Goal: Task Accomplishment & Management: Use online tool/utility

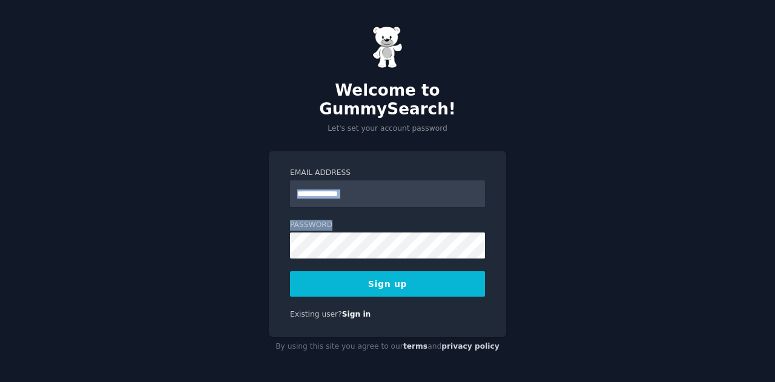
drag, startPoint x: 412, startPoint y: 199, endPoint x: 406, endPoint y: 185, distance: 15.7
click at [406, 185] on form "Email Address Password Sign up" at bounding box center [387, 232] width 195 height 129
click at [406, 185] on input "Email Address" at bounding box center [387, 193] width 195 height 27
type input "**********"
click at [389, 274] on button "Sign up" at bounding box center [387, 283] width 195 height 25
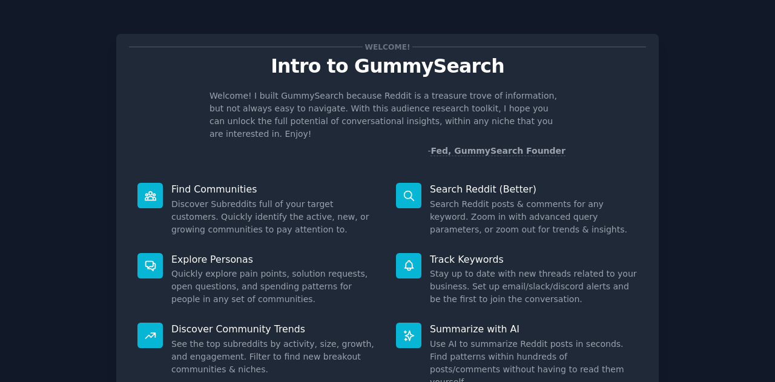
click at [703, 196] on div "Welcome! Intro to GummySearch Welcome! I built GummySearch because Reddit is a …" at bounding box center [387, 250] width 741 height 466
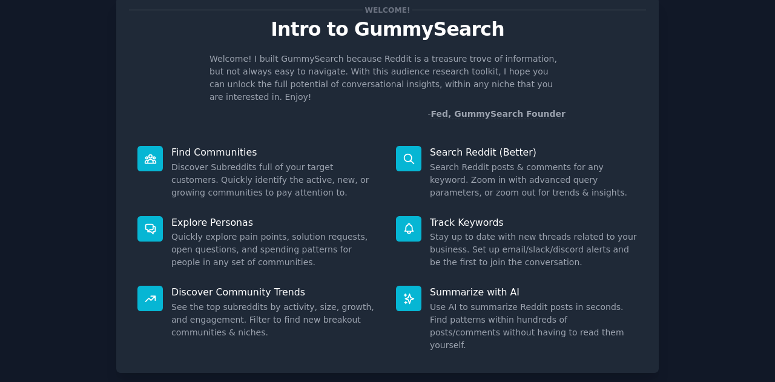
scroll to position [91, 0]
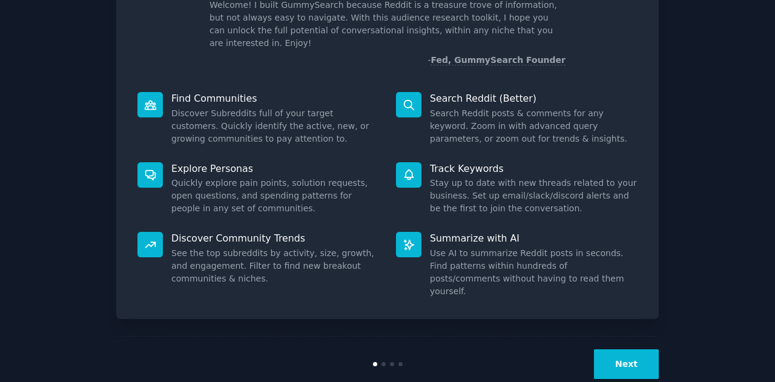
click at [627, 349] on button "Next" at bounding box center [626, 364] width 65 height 30
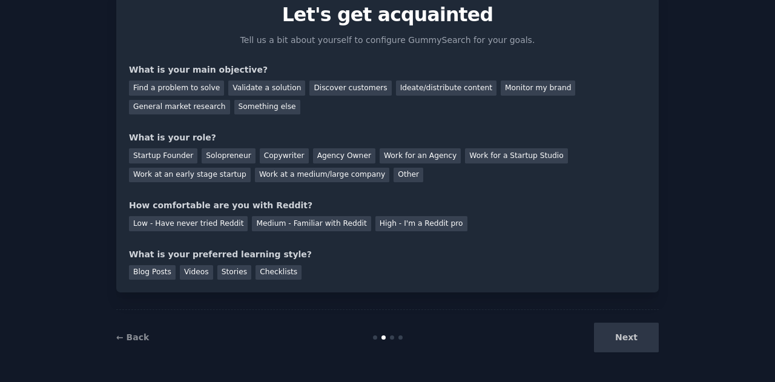
scroll to position [51, 0]
click at [204, 85] on div "Find a problem to solve" at bounding box center [176, 88] width 95 height 15
click at [228, 156] on div "Solopreneur" at bounding box center [228, 156] width 53 height 15
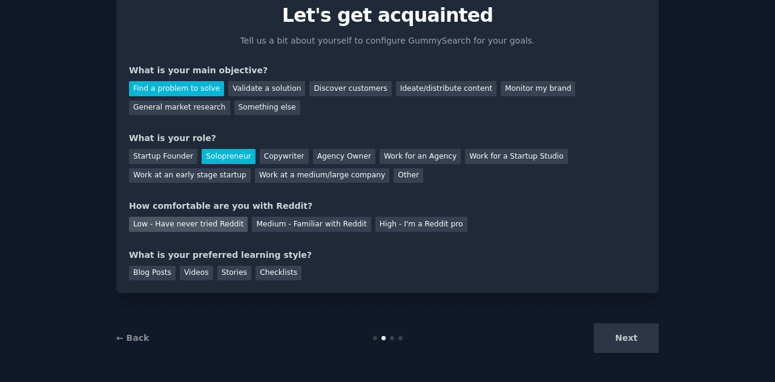
click at [212, 229] on div "Low - Have never tried Reddit" at bounding box center [188, 224] width 119 height 15
click at [142, 273] on div "Blog Posts" at bounding box center [152, 273] width 47 height 15
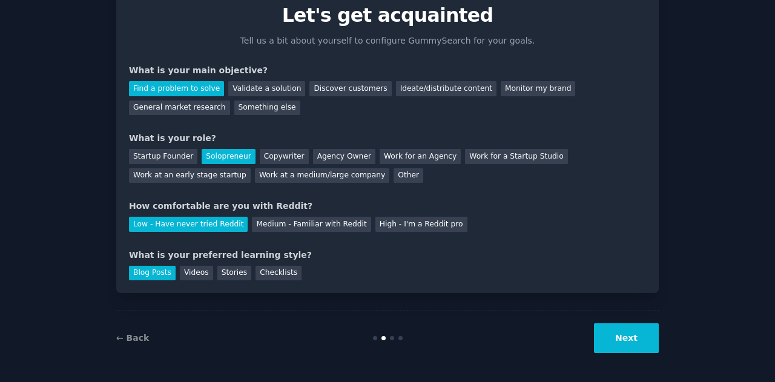
click at [633, 352] on button "Next" at bounding box center [626, 338] width 65 height 30
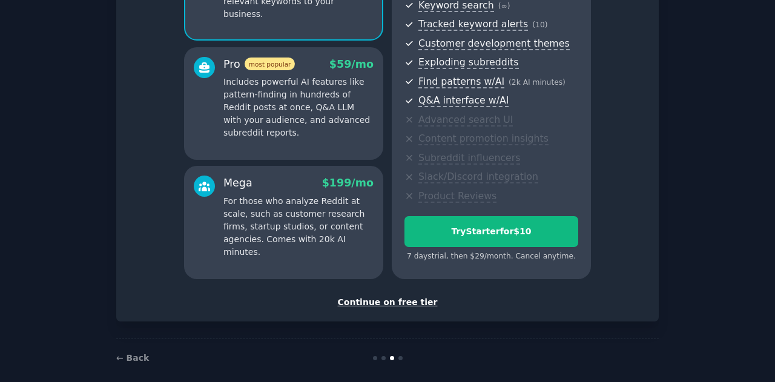
scroll to position [181, 0]
click at [386, 300] on div "Continue on free tier" at bounding box center [387, 301] width 517 height 13
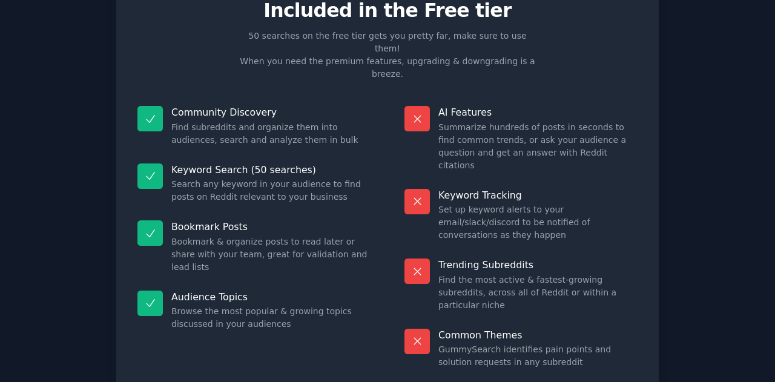
scroll to position [67, 0]
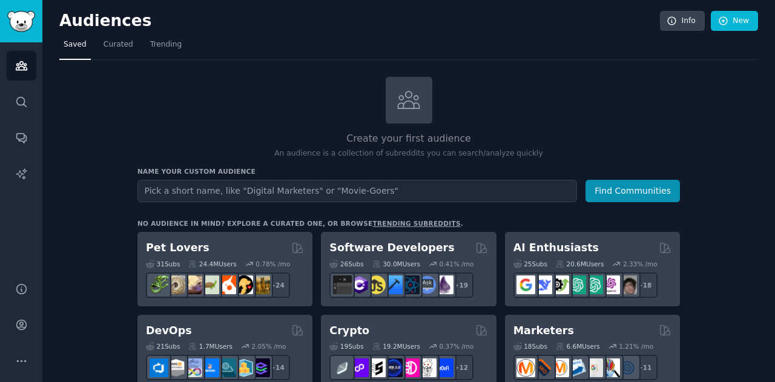
click at [507, 183] on input "text" at bounding box center [356, 191] width 439 height 22
type input "relationship"
click at [625, 192] on button "Find Communities" at bounding box center [632, 191] width 94 height 22
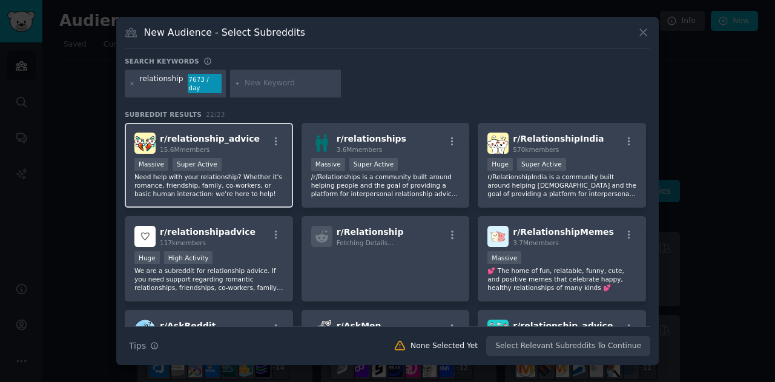
click at [251, 183] on p "Need help with your relationship? Whether it's romance, friendship, family, co-…" at bounding box center [208, 185] width 149 height 25
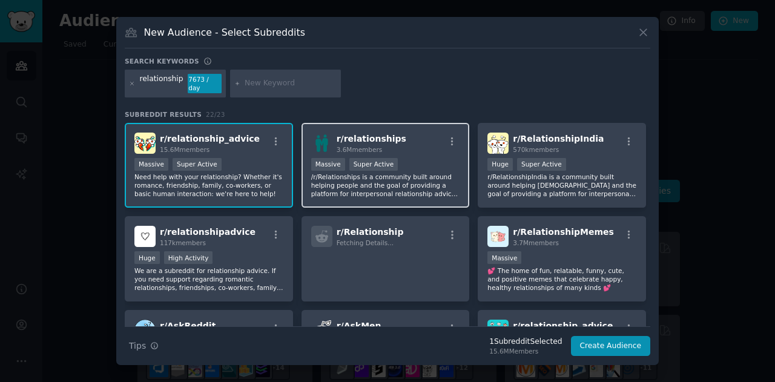
click at [426, 167] on div "Massive Super Active" at bounding box center [385, 165] width 149 height 15
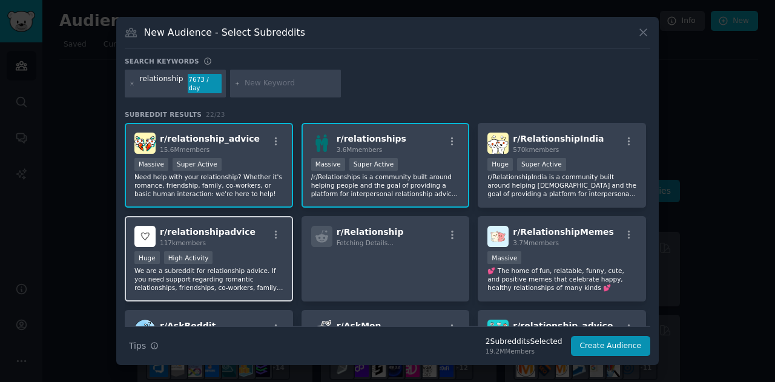
click at [282, 246] on div "r/ relationshipadvice 117k members Huge High Activity We are a subreddit for re…" at bounding box center [209, 258] width 168 height 85
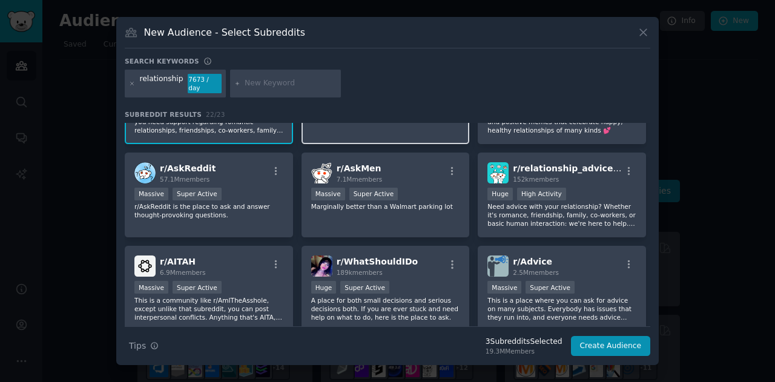
scroll to position [159, 0]
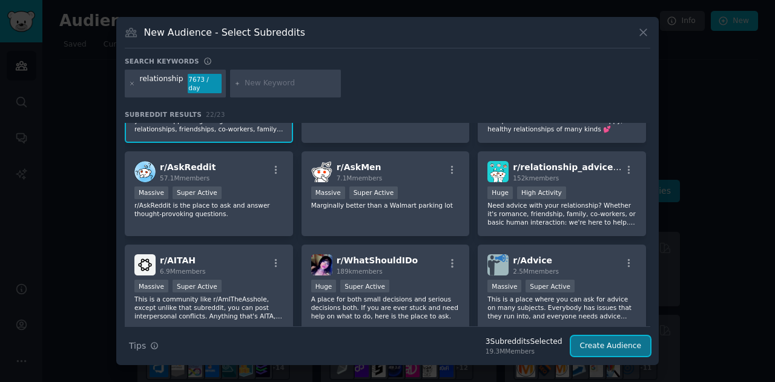
click at [621, 344] on button "Create Audience" at bounding box center [611, 346] width 80 height 21
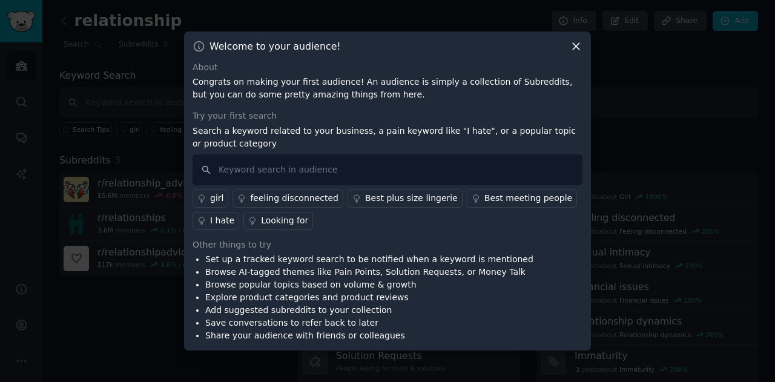
click at [292, 196] on div "feeling disconnected" at bounding box center [294, 198] width 88 height 13
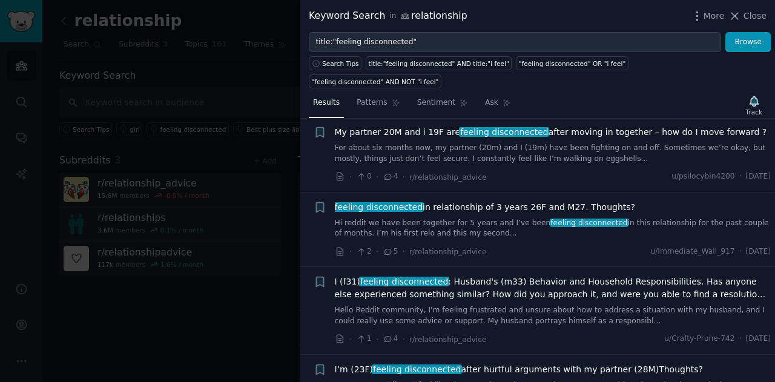
scroll to position [1720, 0]
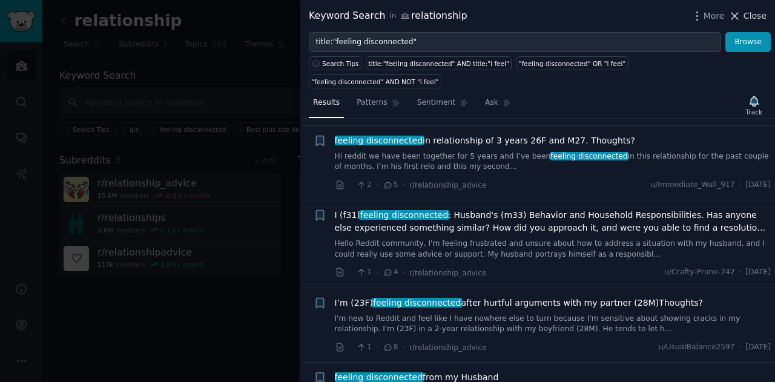
click at [753, 18] on span "Close" at bounding box center [754, 16] width 23 height 13
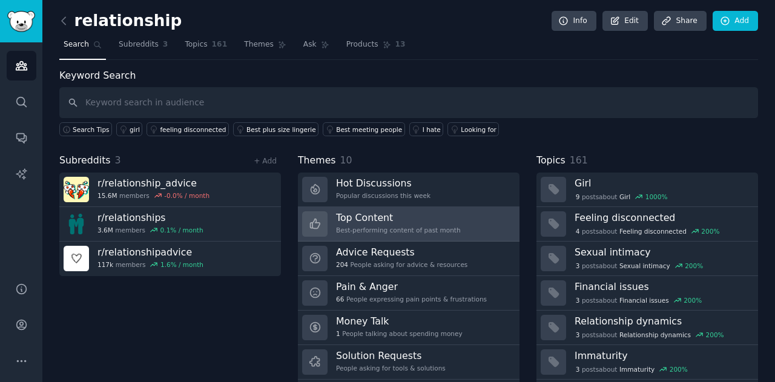
click at [403, 220] on h3 "Top Content" at bounding box center [398, 217] width 125 height 13
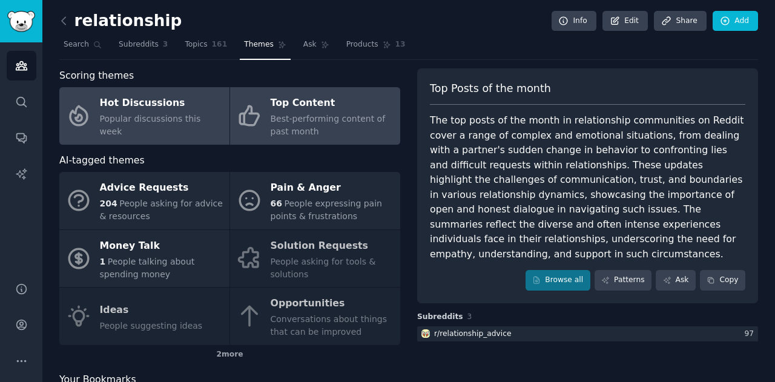
click at [134, 100] on div "Hot Discussions" at bounding box center [161, 103] width 123 height 19
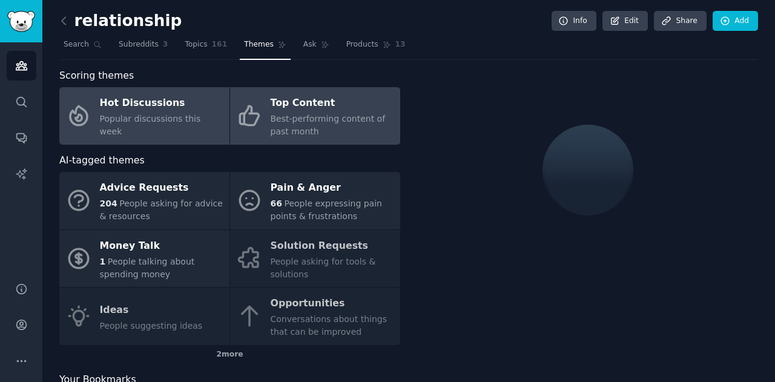
click at [326, 108] on div "Top Content" at bounding box center [332, 103] width 123 height 19
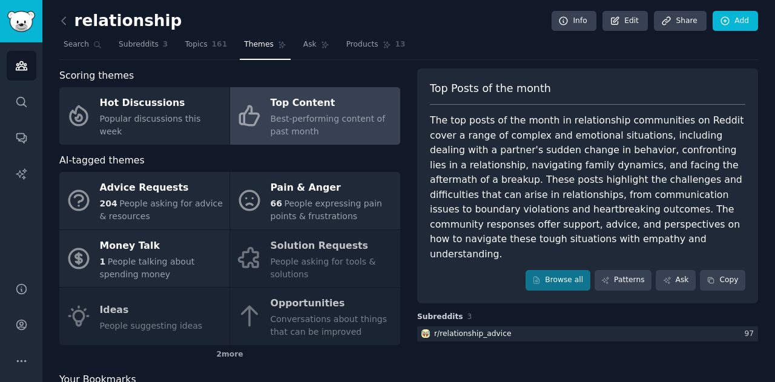
scroll to position [45, 0]
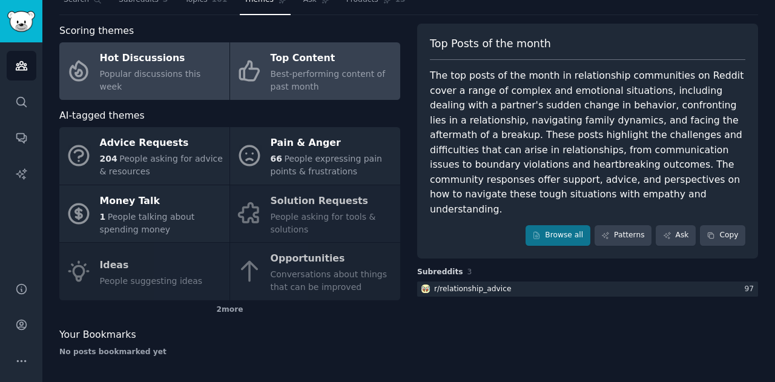
click at [113, 87] on link "Hot Discussions Popular discussions this week" at bounding box center [144, 71] width 170 height 58
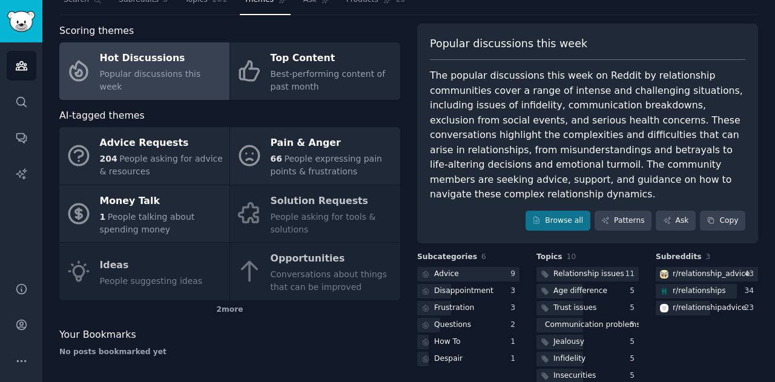
click at [324, 200] on div "Advice Requests 204 People asking for advice & resources Pain & Anger 66 People…" at bounding box center [229, 213] width 341 height 173
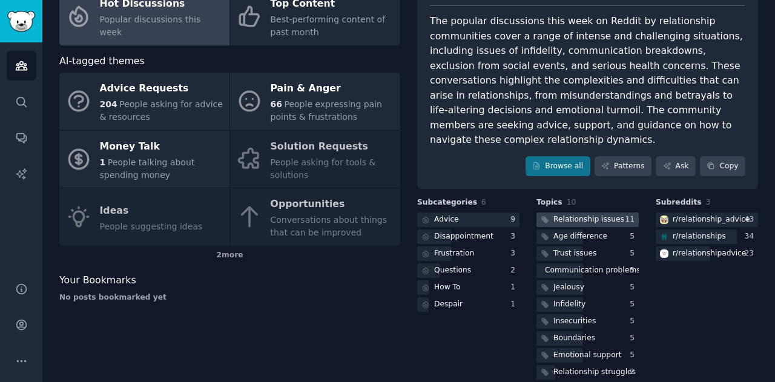
click at [574, 214] on div "Relationship issues" at bounding box center [588, 219] width 71 height 11
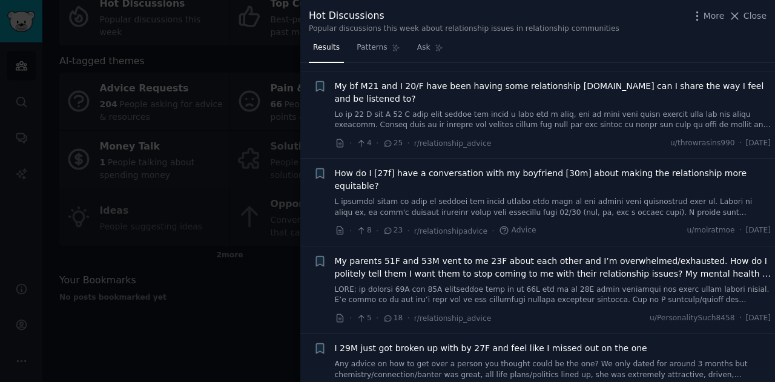
scroll to position [522, 0]
